Goal: Obtain resource: Obtain resource

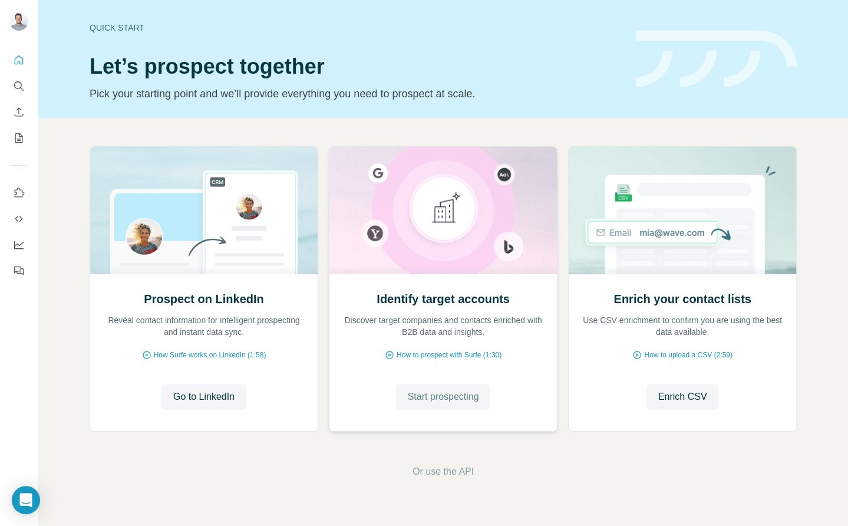
click at [460, 396] on span "Start prospecting" at bounding box center [443, 397] width 71 height 14
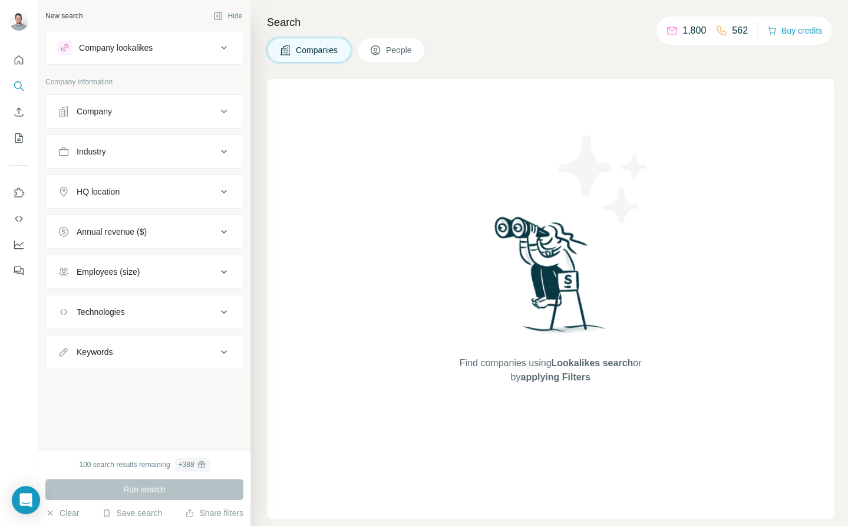
click at [174, 41] on div "Company lookalikes" at bounding box center [137, 48] width 159 height 14
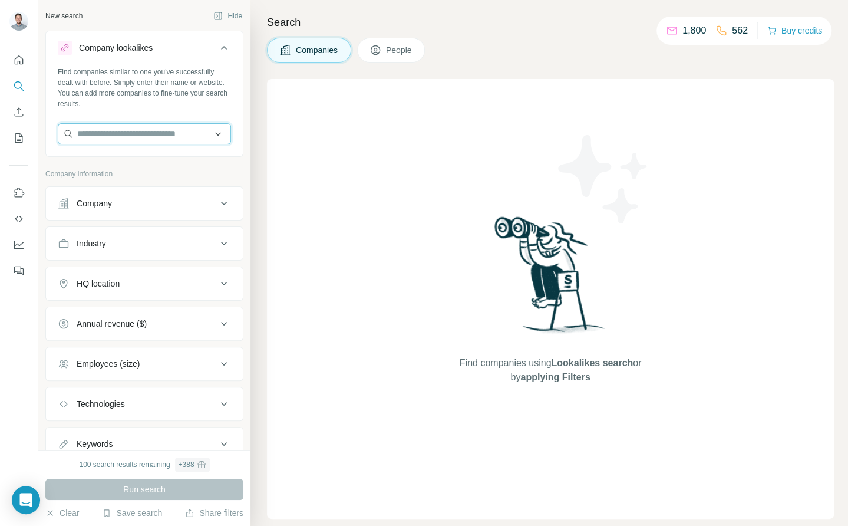
click at [157, 131] on input "text" at bounding box center [144, 133] width 173 height 21
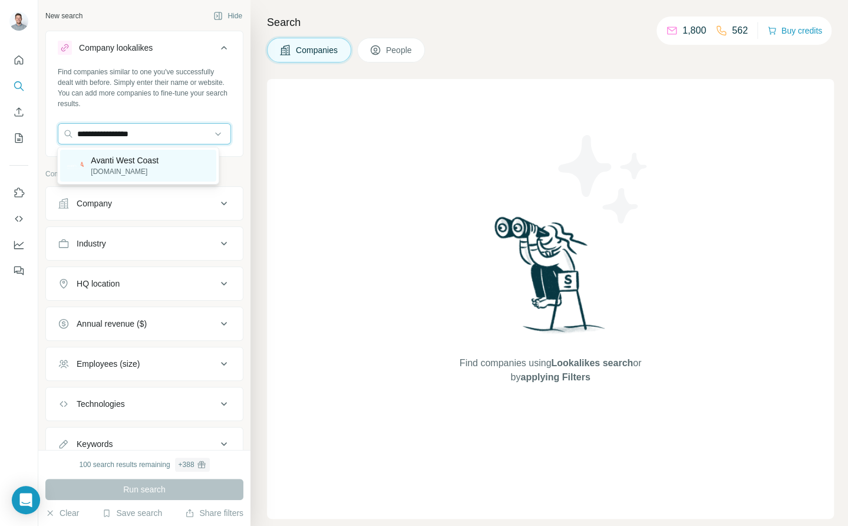
type input "**********"
click at [154, 153] on div "Avanti West Coast [DOMAIN_NAME]" at bounding box center [138, 166] width 156 height 32
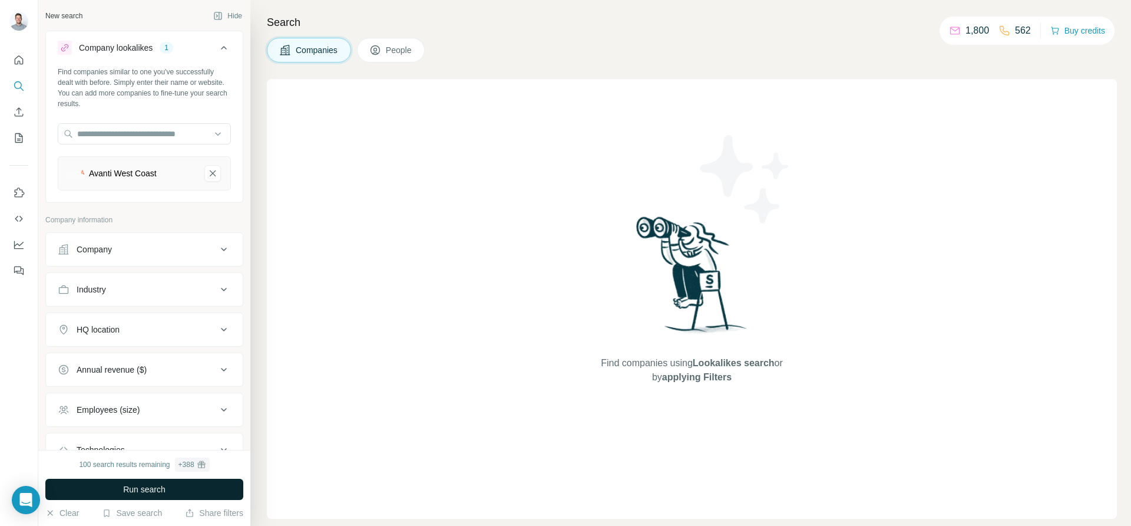
click at [178, 484] on button "Run search" at bounding box center [144, 488] width 198 height 21
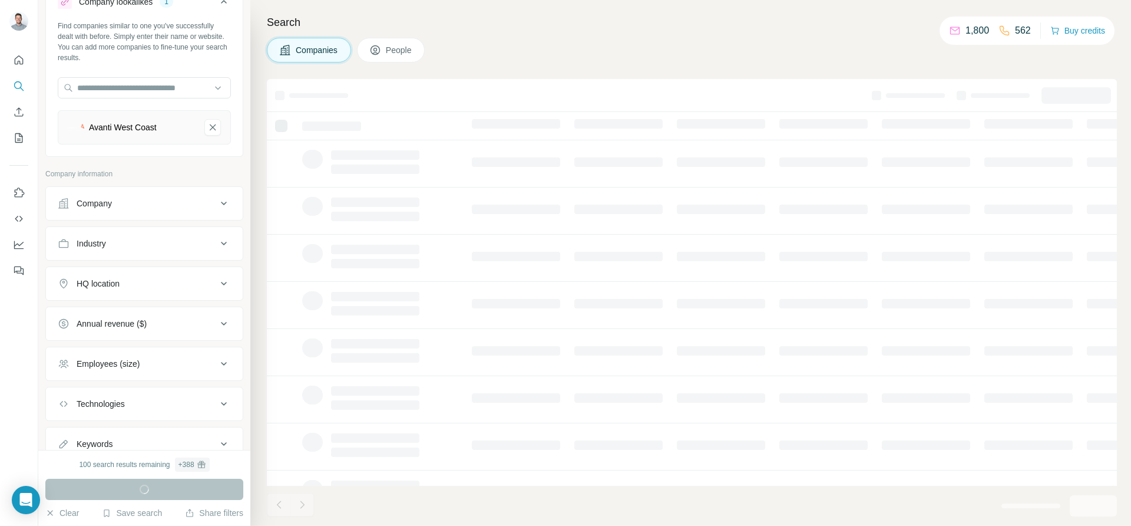
scroll to position [86, 0]
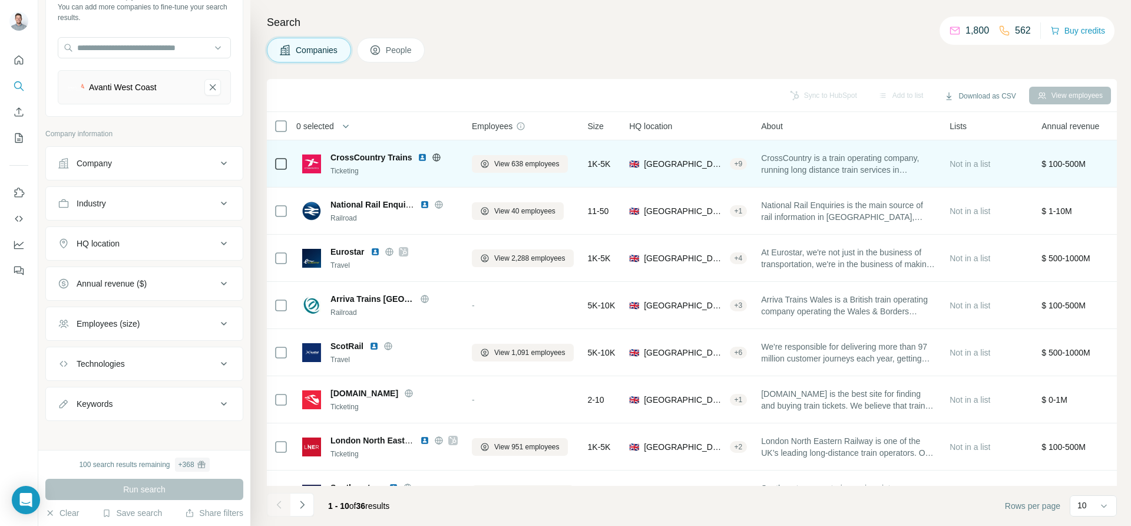
click at [271, 165] on td at bounding box center [281, 163] width 28 height 47
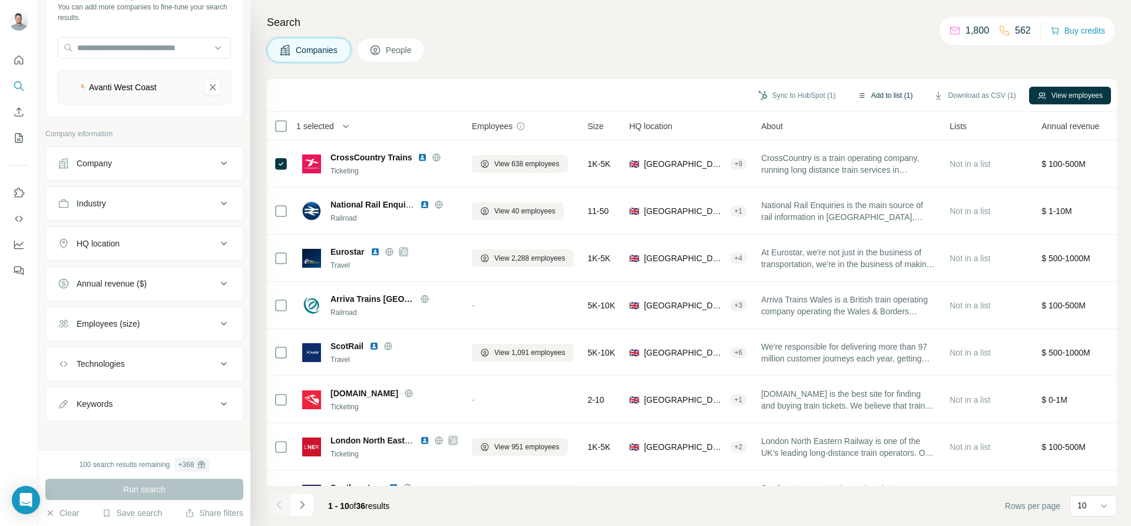
click at [847, 97] on button "Add to list (1)" at bounding box center [885, 96] width 72 height 18
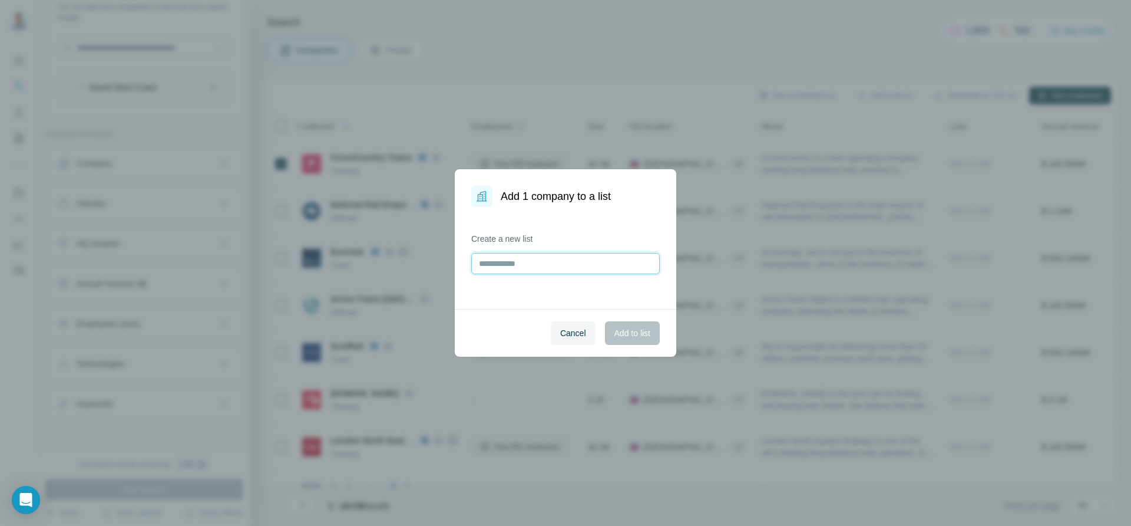
click at [566, 271] on input "text" at bounding box center [565, 263] width 189 height 21
click at [577, 332] on span "Cancel" at bounding box center [573, 333] width 26 height 12
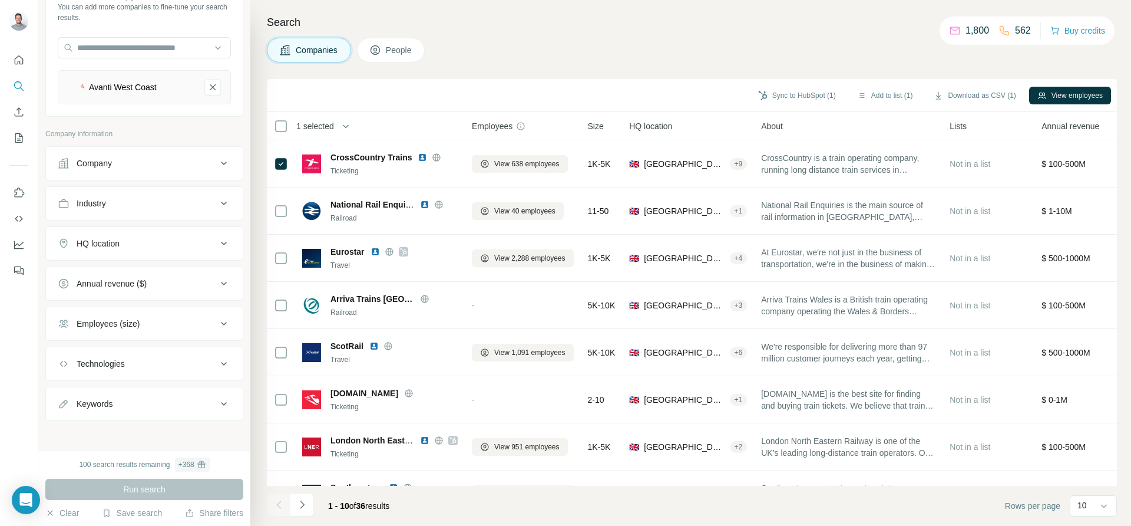
click at [510, 127] on span "Employees" at bounding box center [492, 126] width 41 height 12
click at [603, 127] on span "Size" at bounding box center [596, 126] width 16 height 12
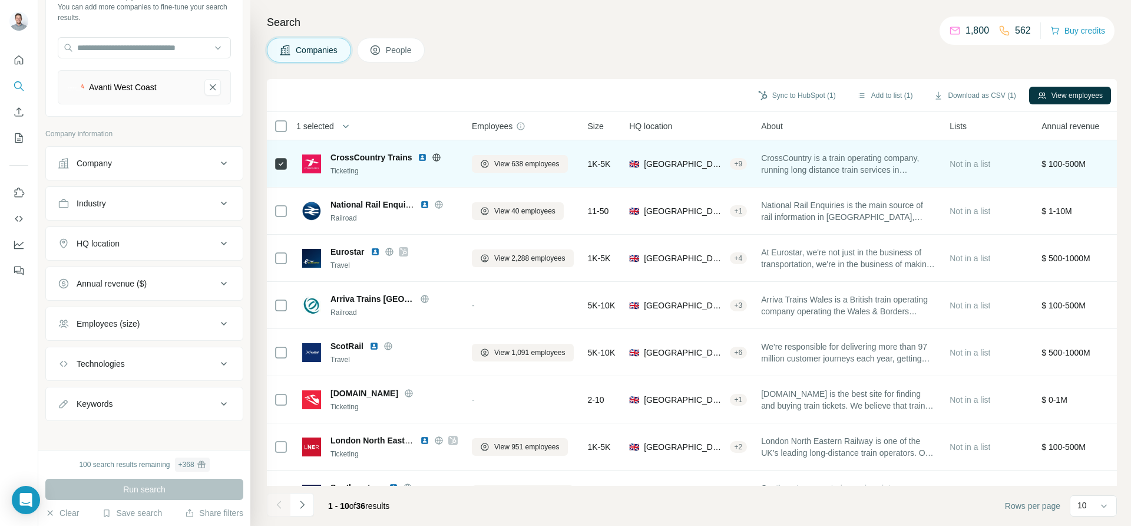
click at [379, 154] on span "CrossCountry Trains" at bounding box center [371, 157] width 81 height 12
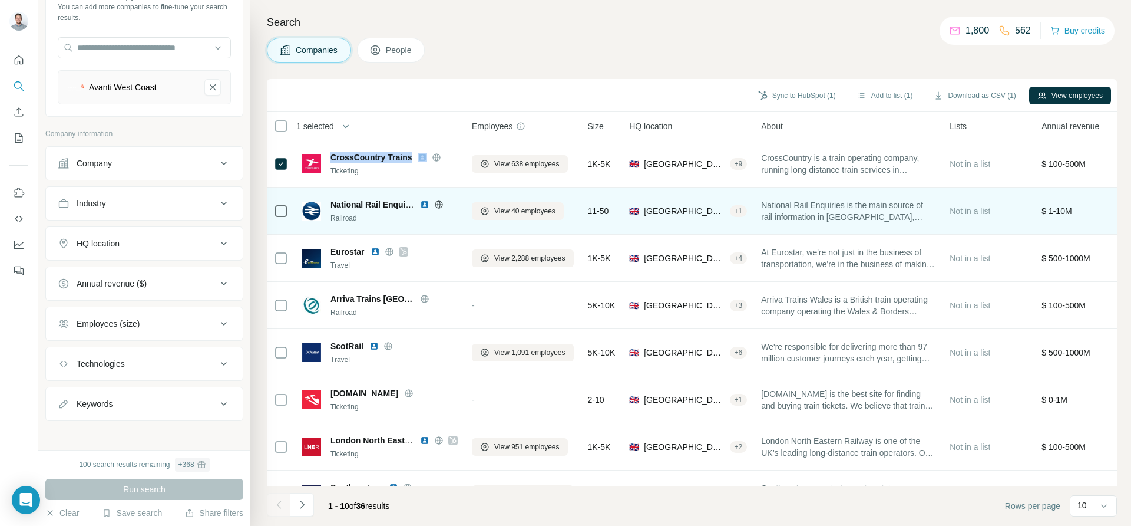
copy span "CrossCountry Trains"
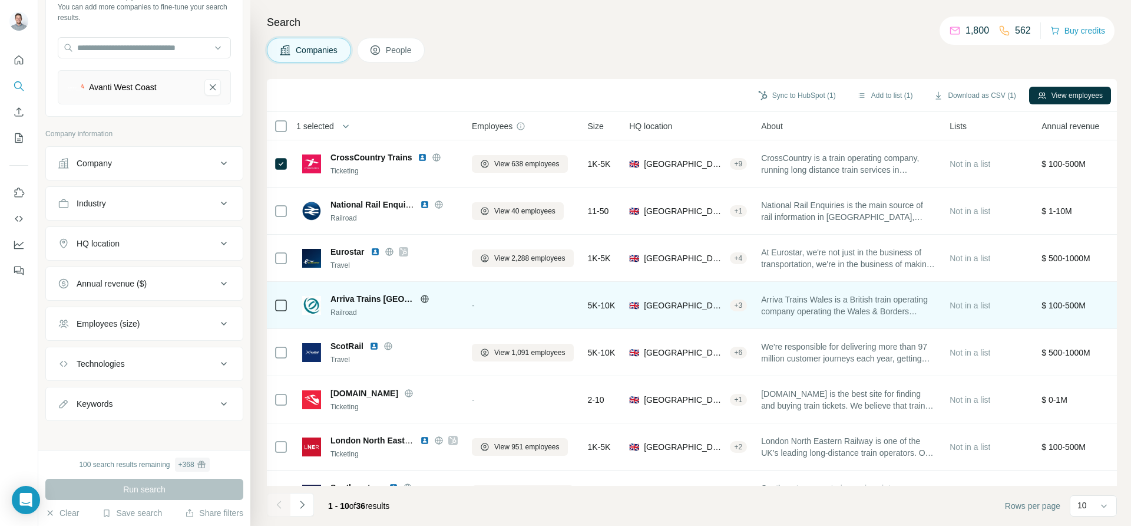
click at [369, 293] on span "Arriva Trains [GEOGRAPHIC_DATA]" at bounding box center [373, 299] width 84 height 12
click at [389, 294] on span "Arriva Trains [GEOGRAPHIC_DATA]" at bounding box center [373, 299] width 84 height 12
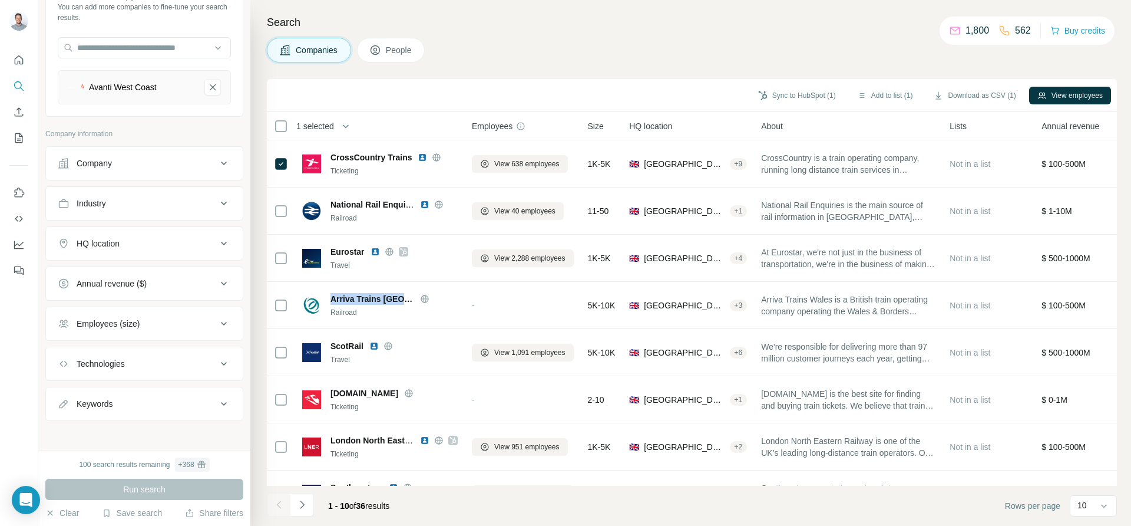
copy div "Arriva Trains [GEOGRAPHIC_DATA]"
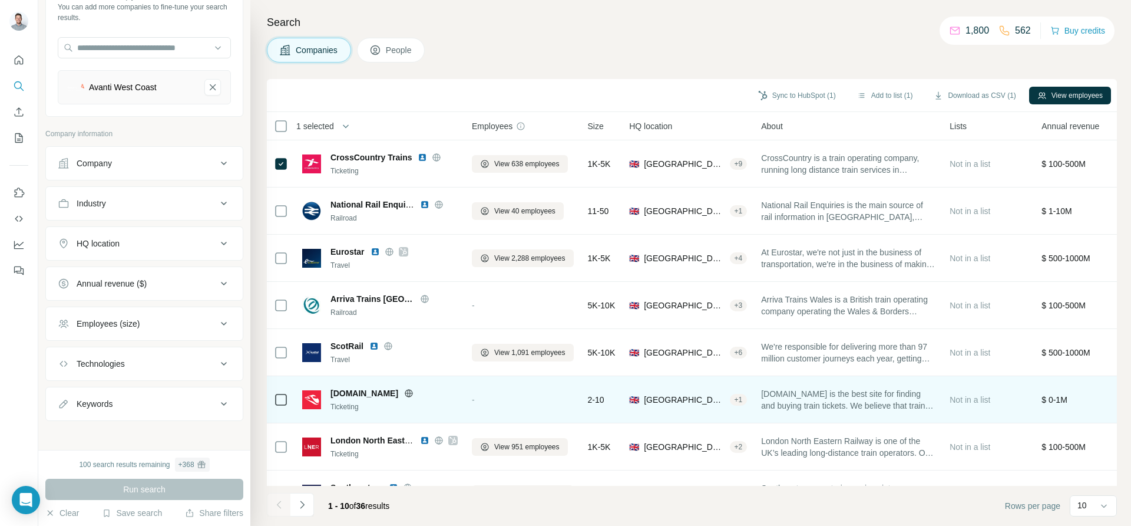
click at [523, 387] on div "-" at bounding box center [523, 399] width 102 height 32
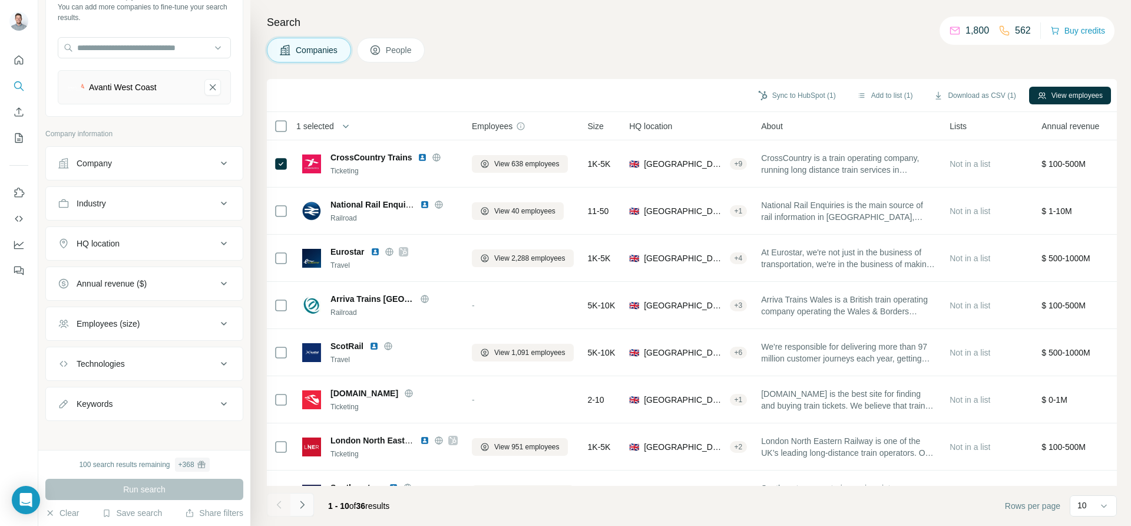
click at [305, 503] on icon "Navigate to next page" at bounding box center [302, 505] width 12 height 12
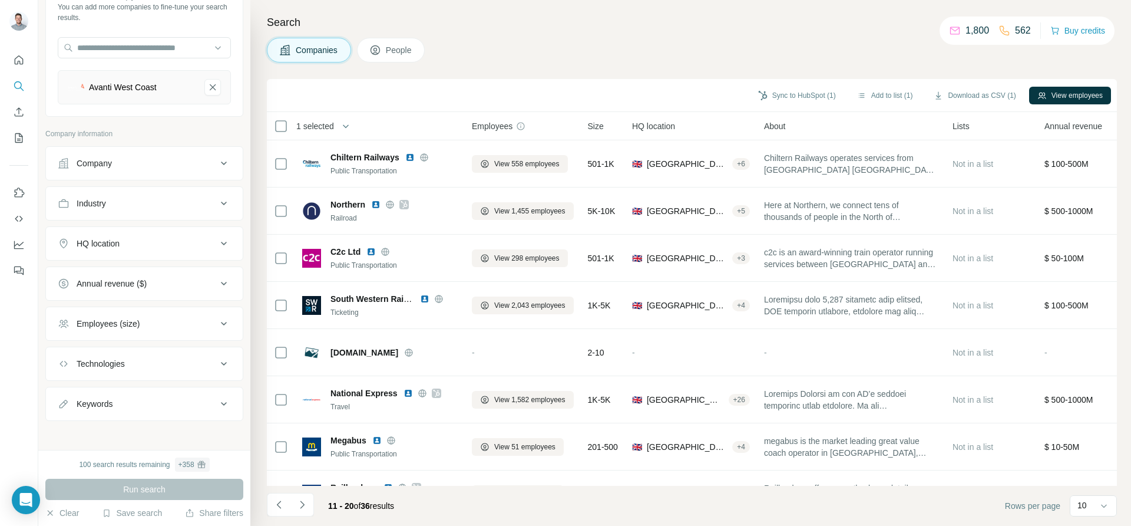
drag, startPoint x: 351, startPoint y: 102, endPoint x: 365, endPoint y: 103, distance: 14.2
click at [365, 103] on div "Sync to HubSpot (1) Add to list (1) Download as CSV (1) View employees" at bounding box center [692, 95] width 839 height 21
click at [847, 98] on button "Download as CSV (1)" at bounding box center [975, 96] width 98 height 18
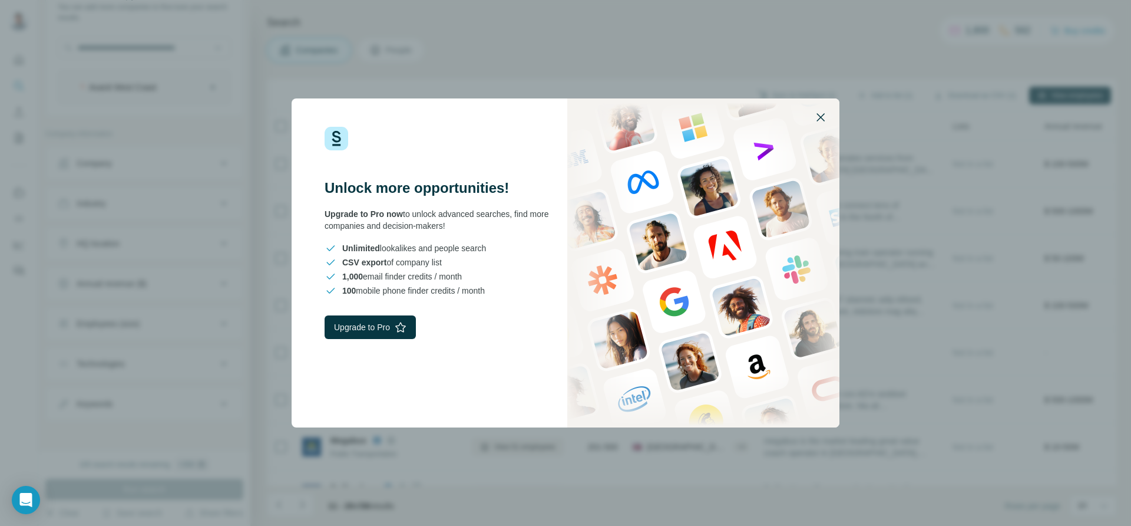
click at [821, 120] on icon "button" at bounding box center [821, 117] width 14 height 14
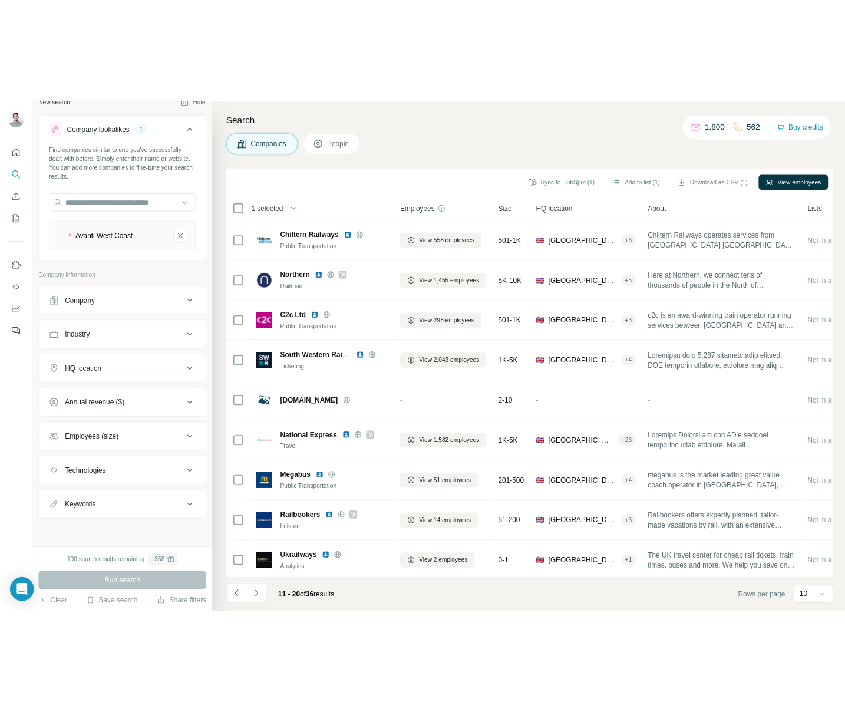
scroll to position [0, 0]
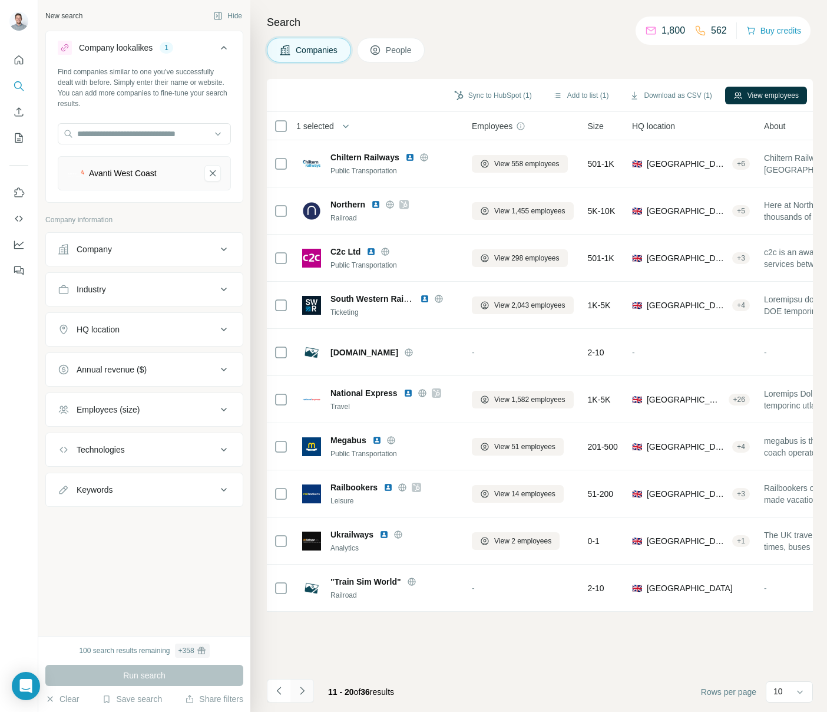
click at [304, 689] on icon "Navigate to next page" at bounding box center [302, 691] width 12 height 12
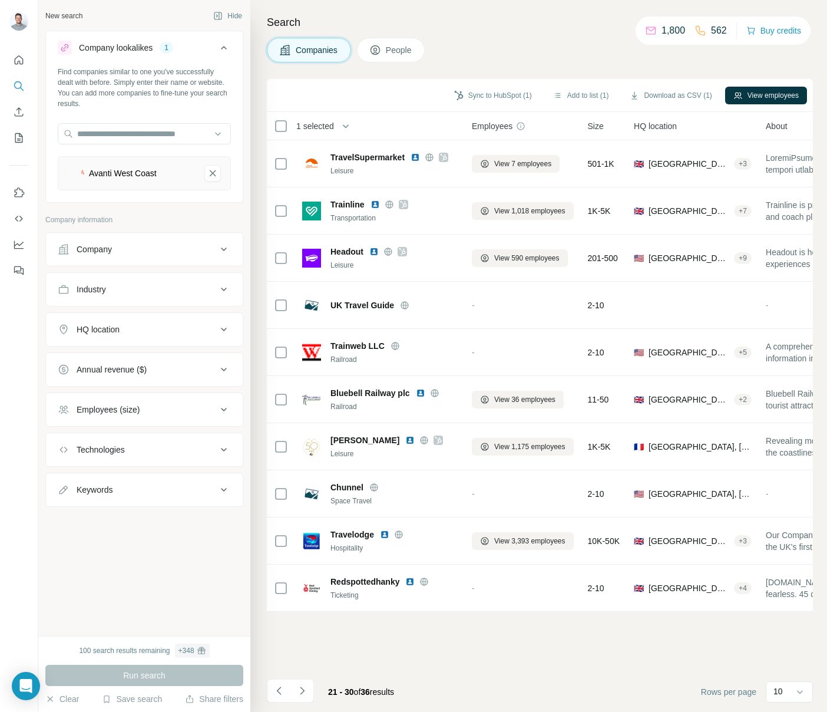
click at [414, 623] on div "Sync to HubSpot (1) Add to list (1) Download as CSV (1) View employees 1 select…" at bounding box center [540, 395] width 546 height 633
click at [305, 689] on icon "Navigate to next page" at bounding box center [302, 691] width 12 height 12
